Goal: Task Accomplishment & Management: Use online tool/utility

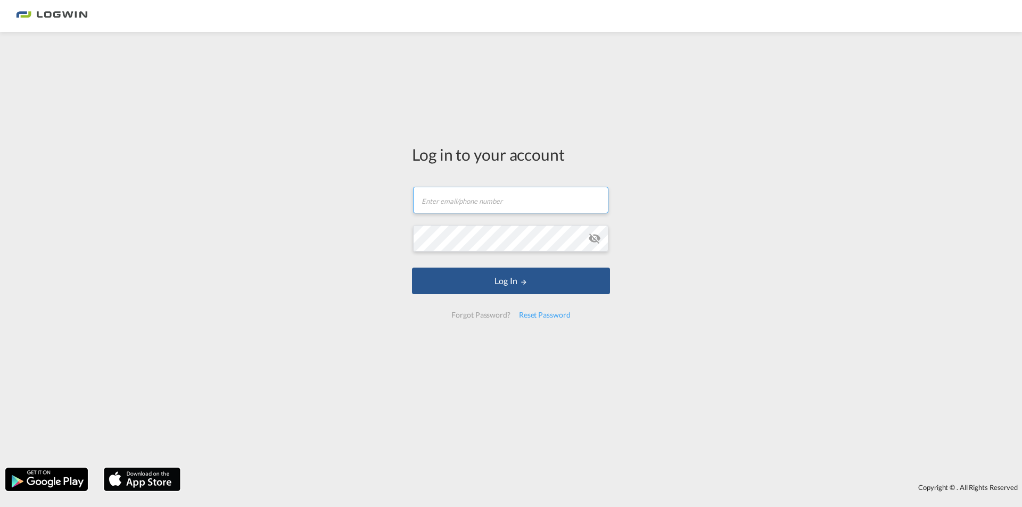
click at [456, 195] on input "text" at bounding box center [510, 200] width 195 height 27
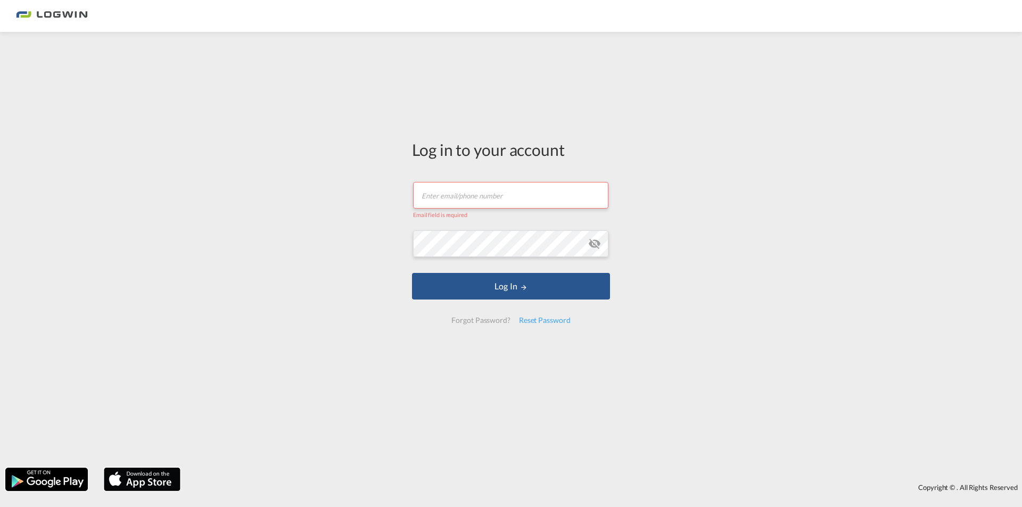
click at [480, 192] on input "text" at bounding box center [510, 195] width 195 height 27
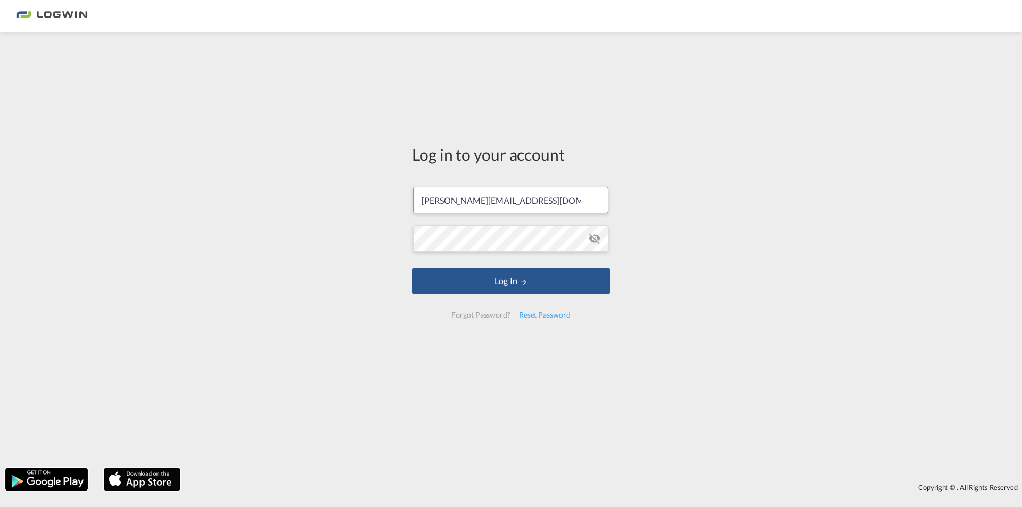
type input "[PERSON_NAME][EMAIL_ADDRESS][DOMAIN_NAME]"
click at [412, 268] on button "Log In" at bounding box center [511, 281] width 198 height 27
